Goal: Navigation & Orientation: Go to known website

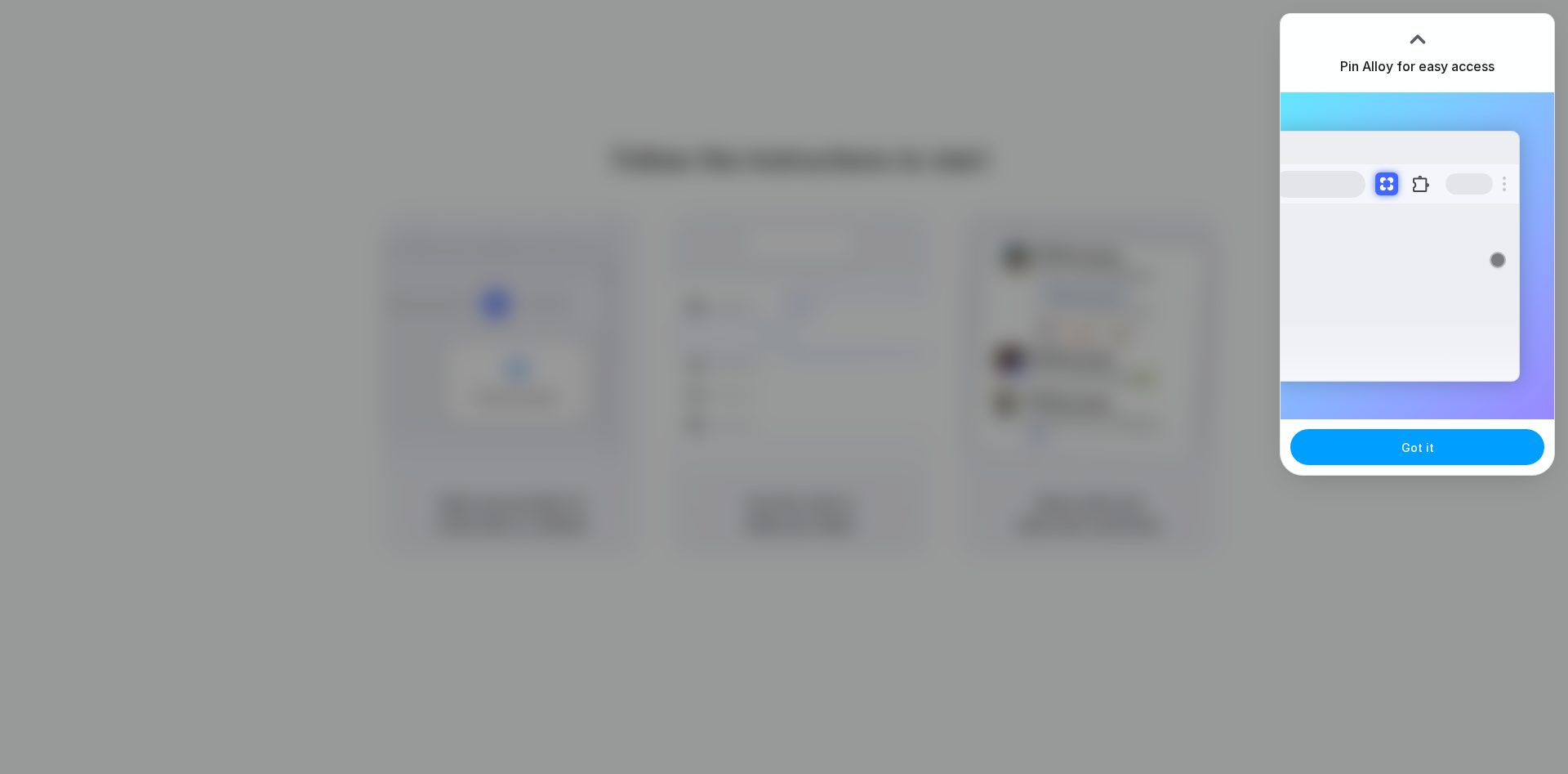
click at [1413, 458] on button "Got it" at bounding box center [1417, 447] width 254 height 36
